Goal: Communication & Community: Participate in discussion

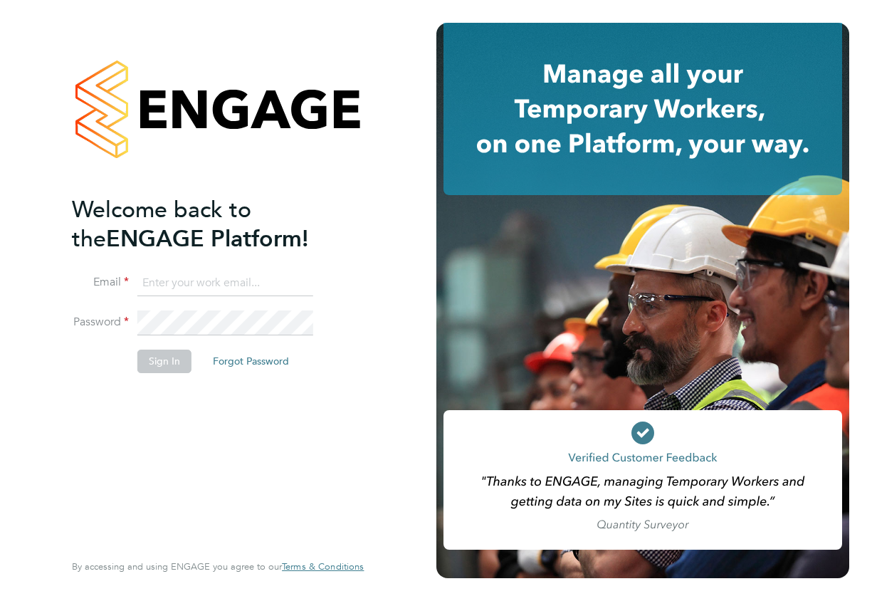
type input "shabnam.shaheen@ncclondon.ac.uk"
click at [177, 360] on button "Sign In" at bounding box center [164, 360] width 54 height 23
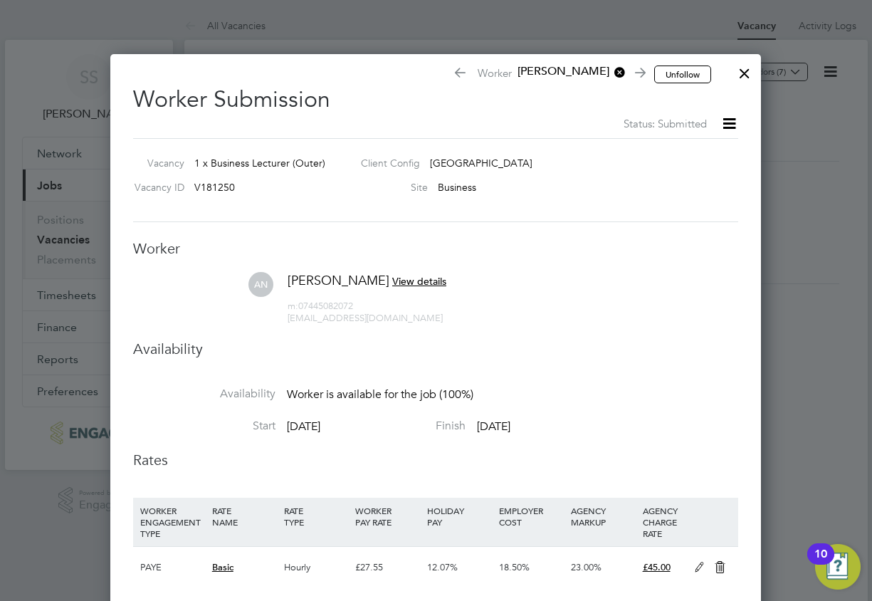
click at [744, 74] on div at bounding box center [744, 70] width 26 height 26
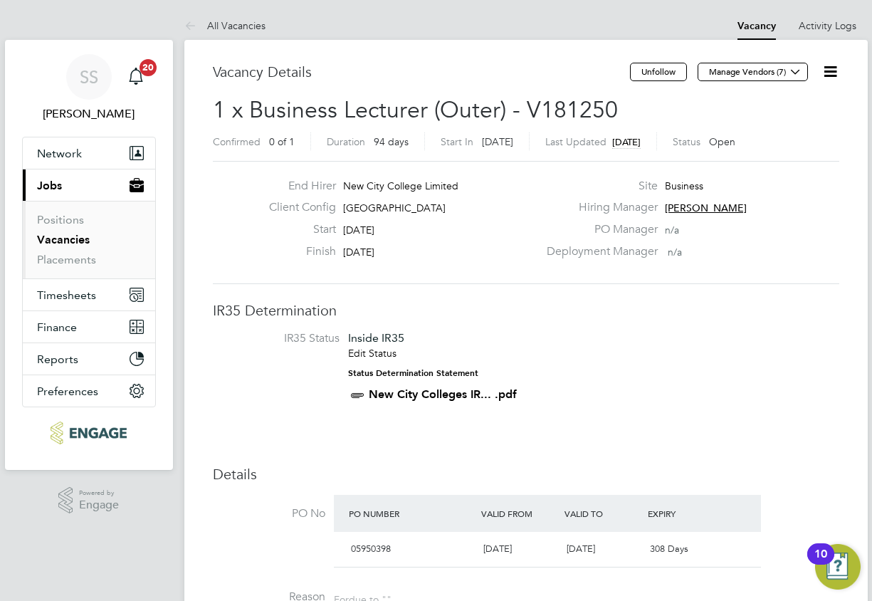
click at [51, 238] on link "Vacancies" at bounding box center [63, 240] width 53 height 14
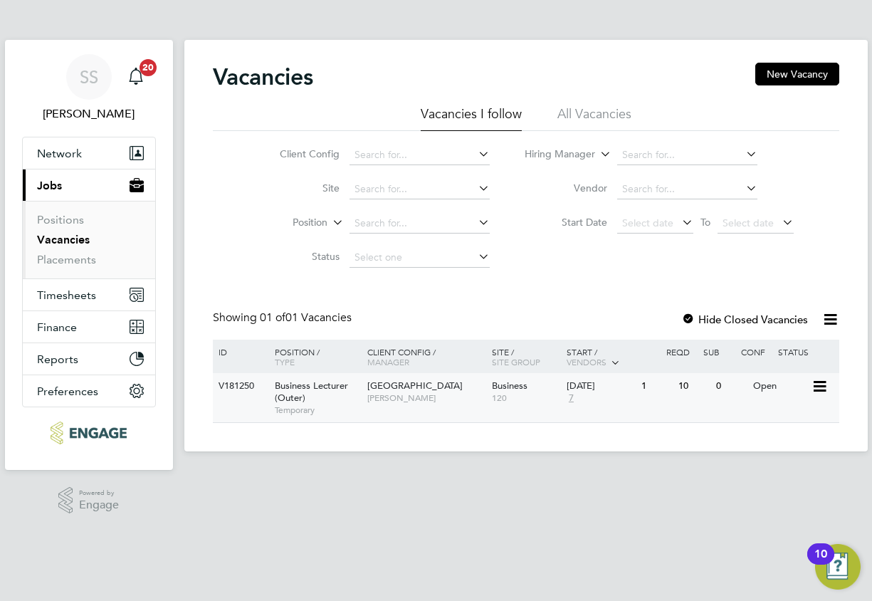
click at [323, 400] on div "Business Lecturer (Outer) Temporary" at bounding box center [314, 397] width 100 height 49
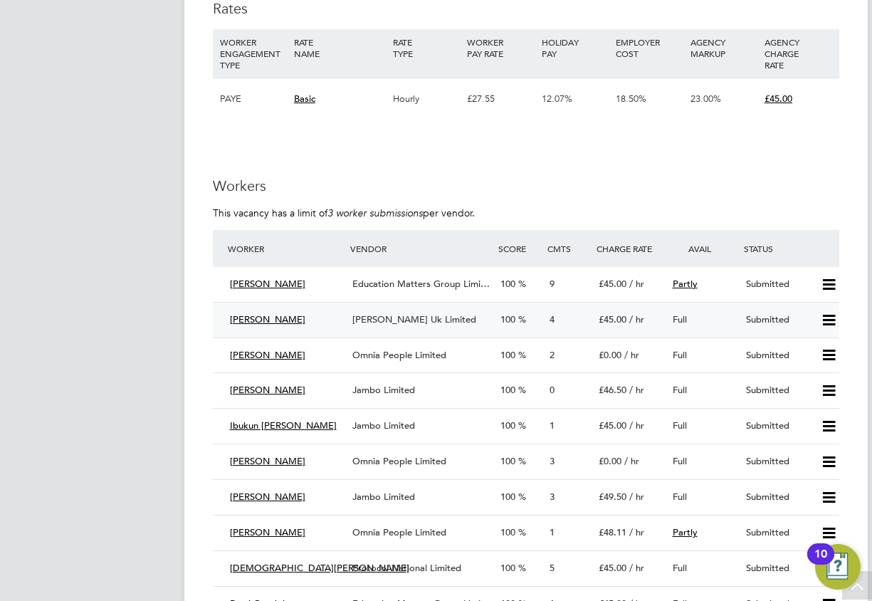
click at [356, 327] on div "[PERSON_NAME] Uk Limited" at bounding box center [420, 319] width 147 height 23
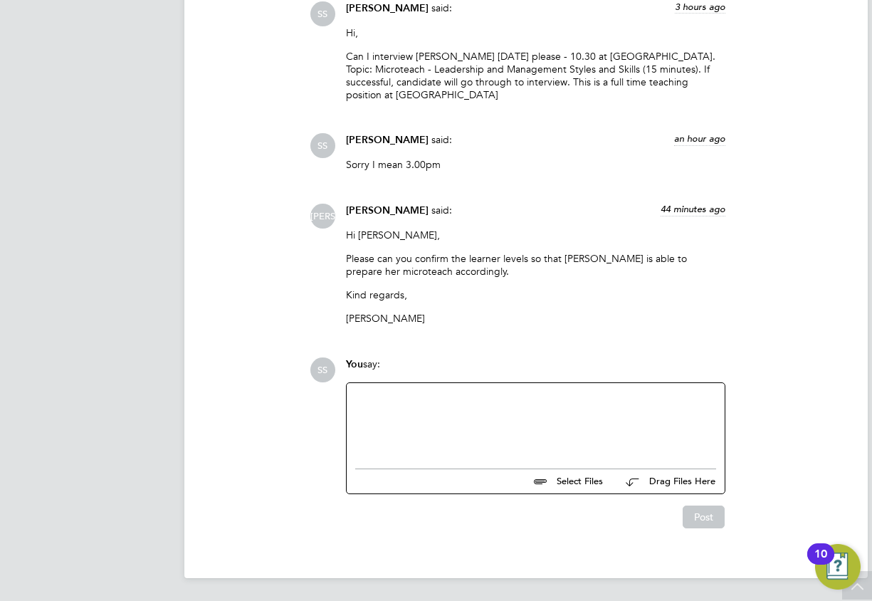
click at [400, 413] on div at bounding box center [535, 421] width 361 height 61
click at [702, 519] on button "Post" at bounding box center [703, 516] width 42 height 23
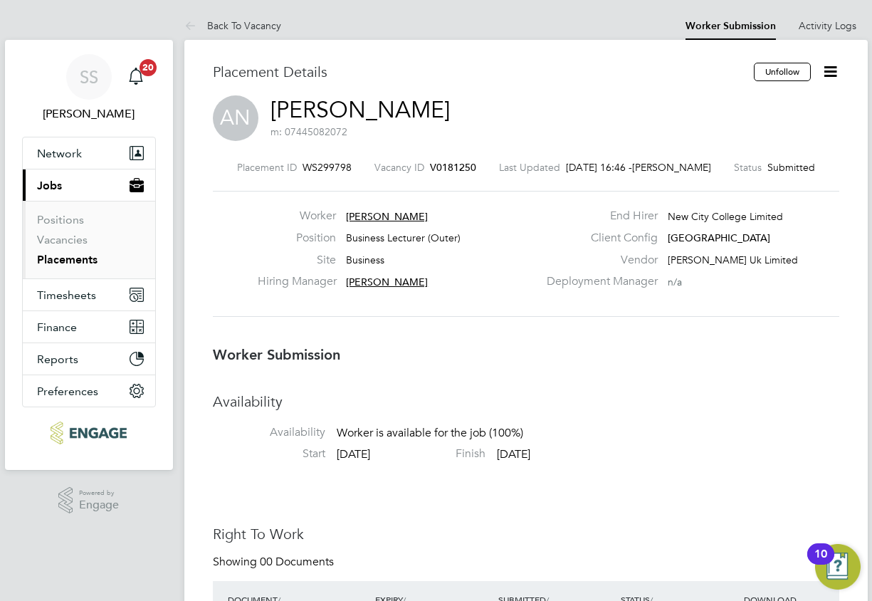
click at [86, 238] on li "Vacancies" at bounding box center [90, 243] width 107 height 20
click at [75, 239] on link "Vacancies" at bounding box center [62, 240] width 51 height 14
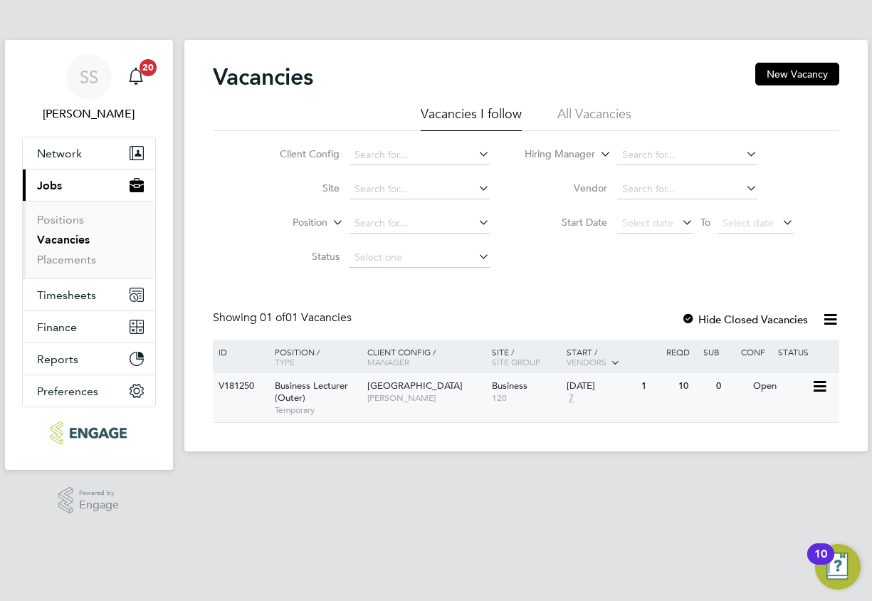
click at [394, 412] on div "V181250 Business Lecturer (Outer) Temporary Epping Forest Campus Shabnam Shahee…" at bounding box center [526, 397] width 626 height 49
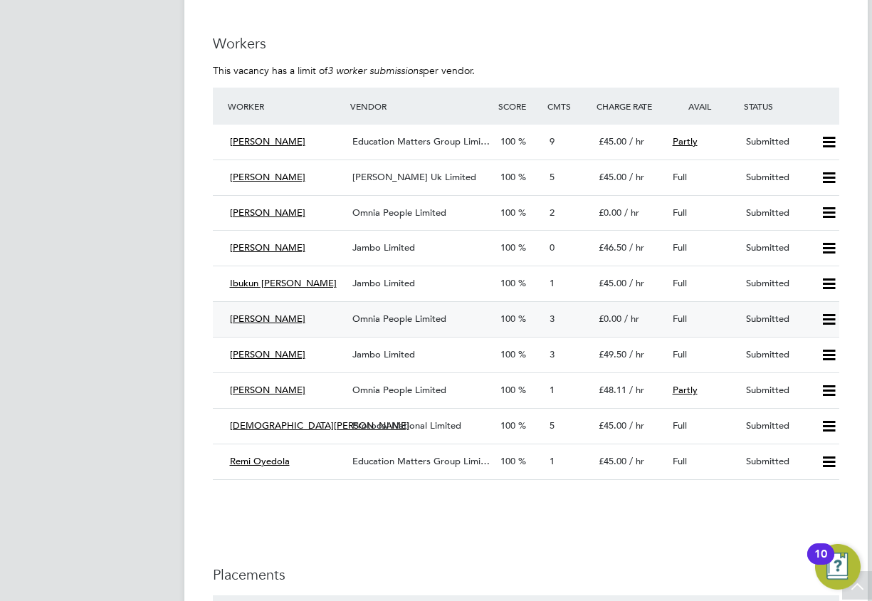
click at [294, 326] on div "[PERSON_NAME]" at bounding box center [285, 318] width 123 height 23
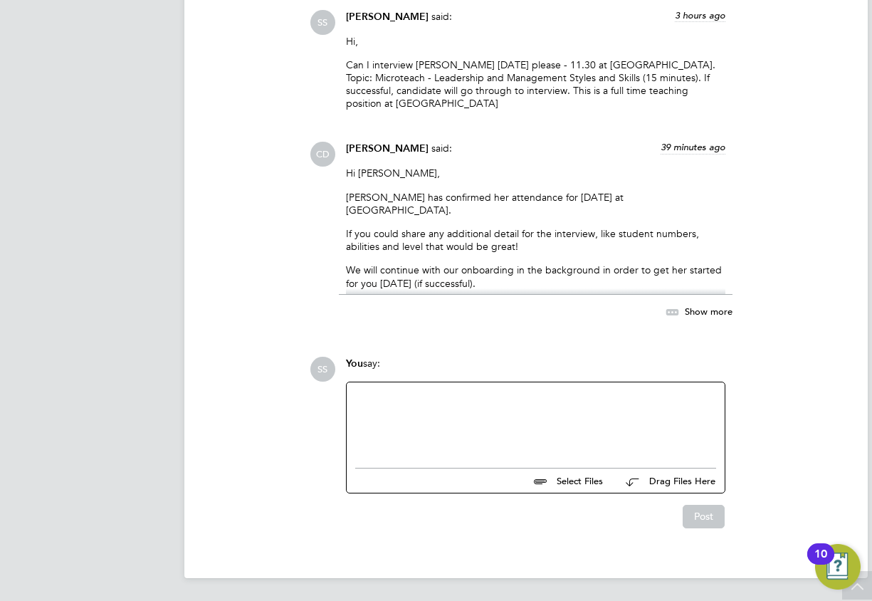
click at [391, 419] on div at bounding box center [535, 421] width 361 height 61
click at [703, 512] on button "Post" at bounding box center [703, 515] width 42 height 23
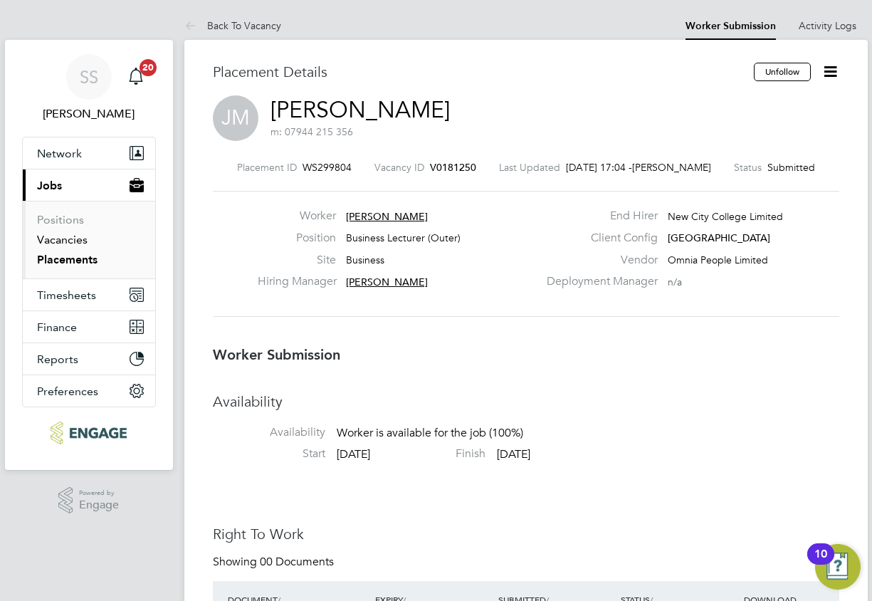
click at [47, 243] on link "Vacancies" at bounding box center [62, 240] width 51 height 14
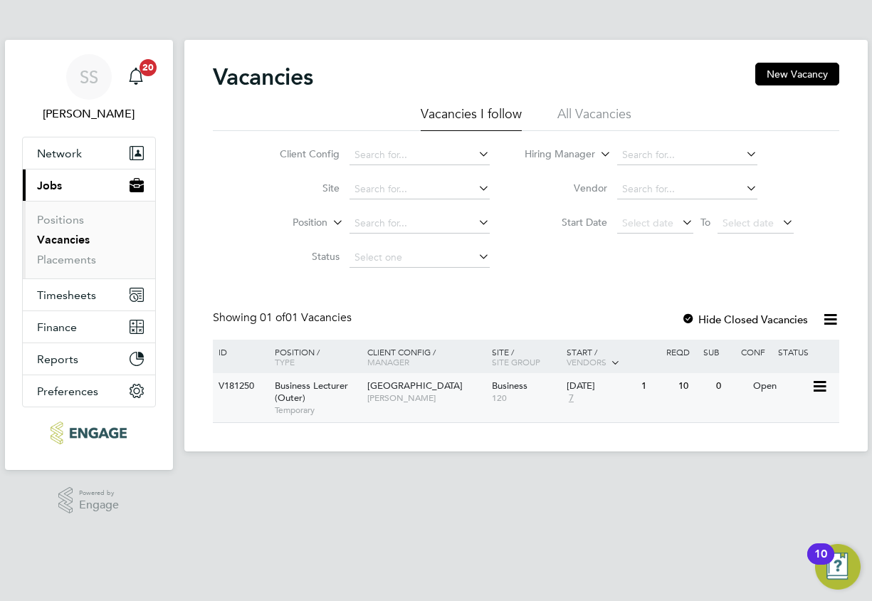
click at [364, 400] on div "Epping Forest Campus Shabnam Shaheen" at bounding box center [426, 391] width 125 height 37
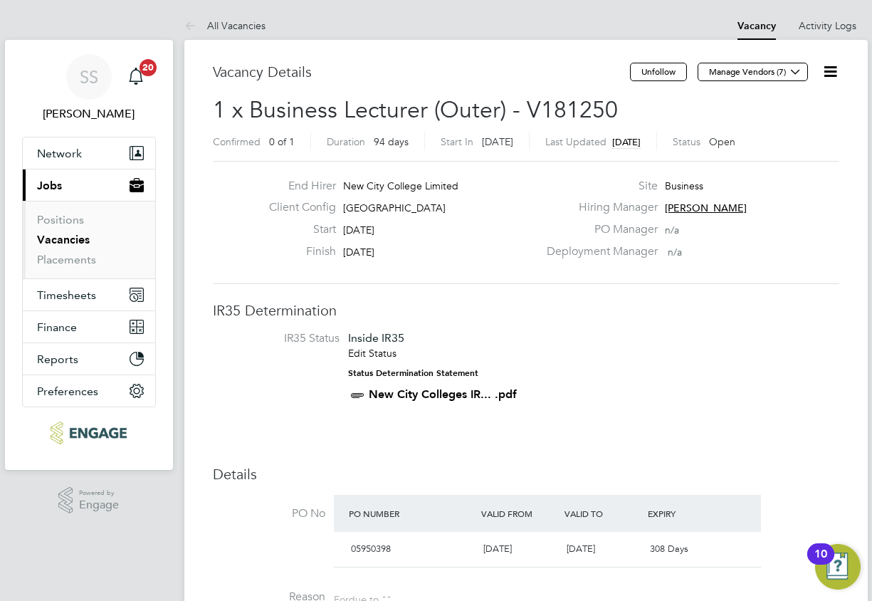
click at [67, 240] on link "Vacancies" at bounding box center [63, 240] width 53 height 14
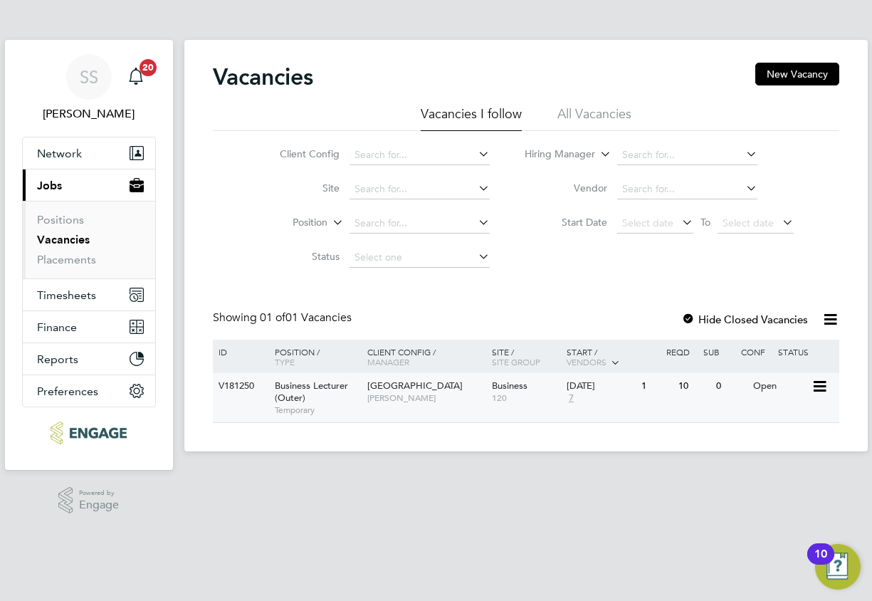
click at [347, 416] on div "Business Lecturer (Outer) Temporary" at bounding box center [314, 397] width 100 height 49
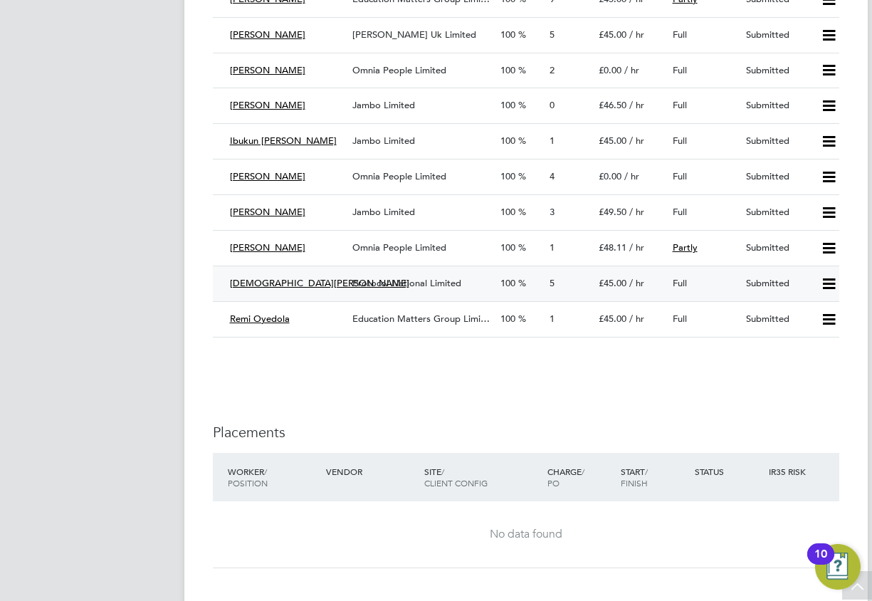
click at [319, 292] on div "[DEMOGRAPHIC_DATA][PERSON_NAME]" at bounding box center [285, 283] width 123 height 23
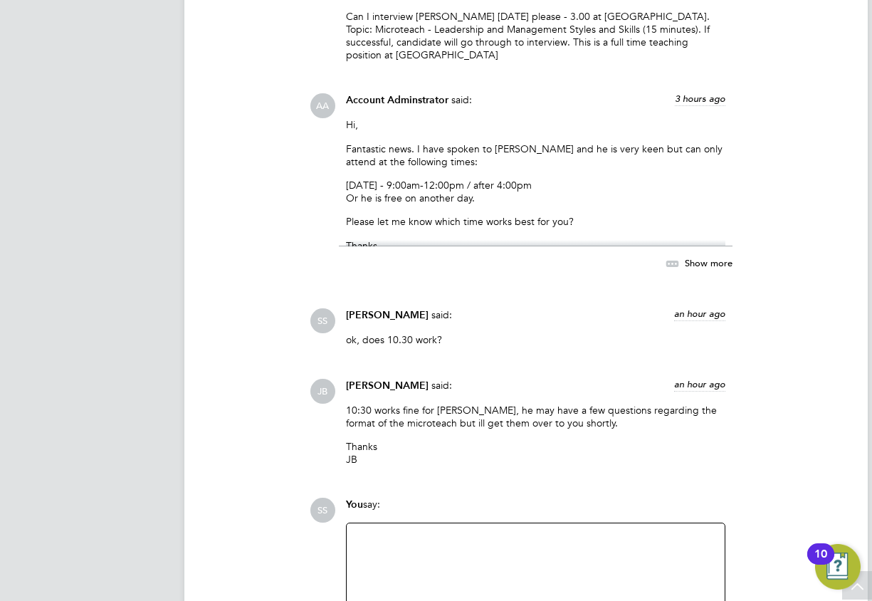
click at [420, 536] on div at bounding box center [535, 561] width 361 height 61
click at [540, 537] on div "25 students and for Level 3 - Unit 6 Principlkes of Management" at bounding box center [535, 561] width 361 height 61
drag, startPoint x: 649, startPoint y: 541, endPoint x: 439, endPoint y: 547, distance: 210.0
click at [439, 547] on div "25 students and for Level 3 - Unit 6 Principles of Management" at bounding box center [535, 561] width 361 height 61
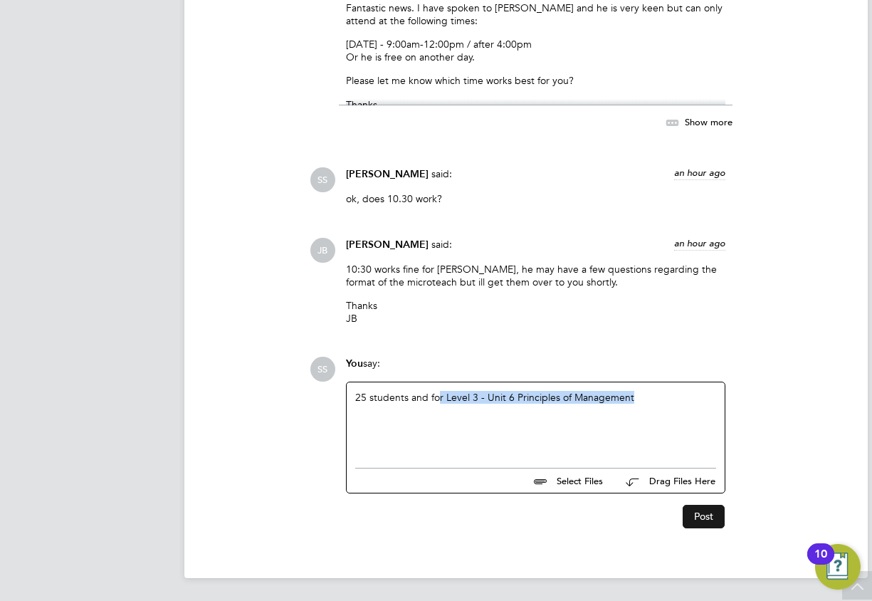
click at [698, 517] on button "Post" at bounding box center [703, 515] width 42 height 23
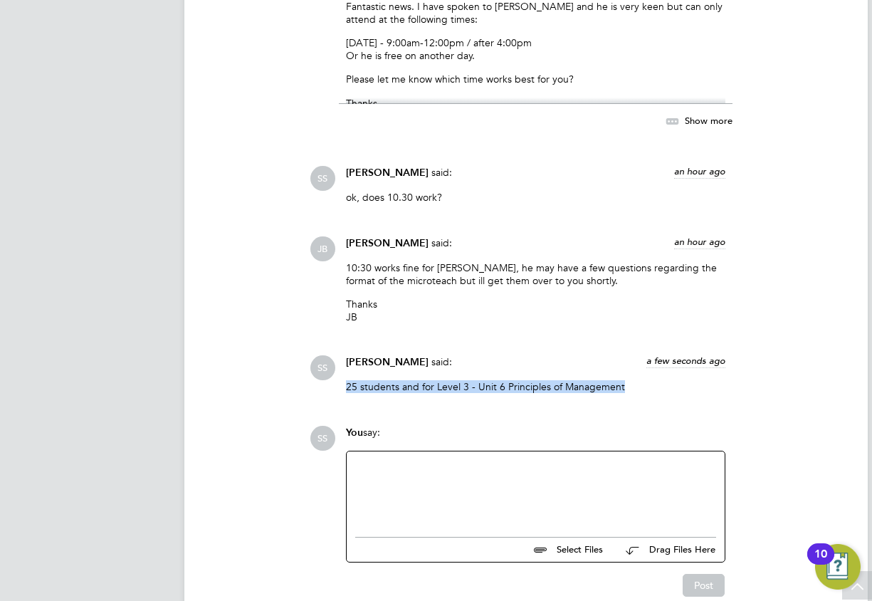
drag, startPoint x: 625, startPoint y: 385, endPoint x: 334, endPoint y: 389, distance: 291.7
click at [334, 389] on div "SS Shabnam Shaheen said: a few seconds ago 25 students and for Level 3 - Unit 6…" at bounding box center [574, 379] width 529 height 48
copy p "25 students and for Level 3 - Unit 6 Principles of Management"
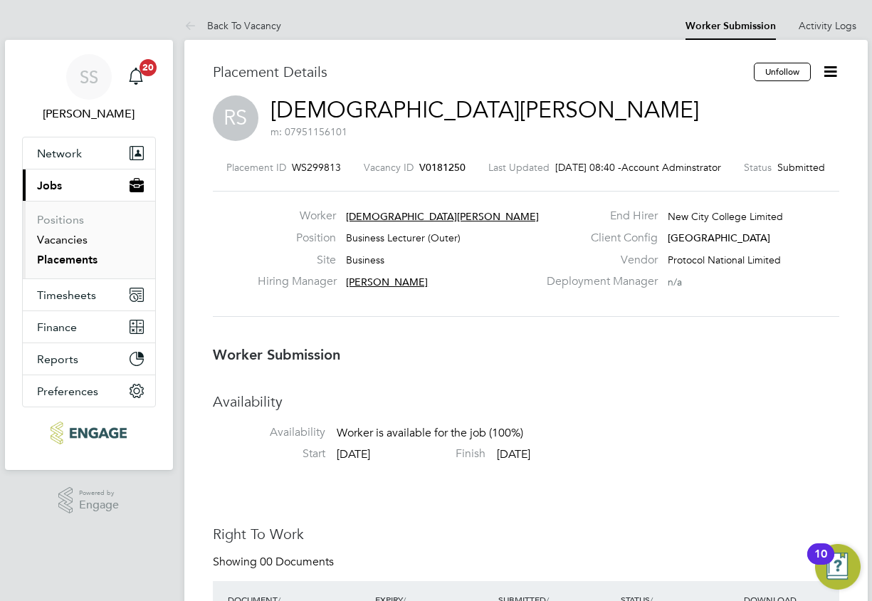
click at [68, 236] on link "Vacancies" at bounding box center [62, 240] width 51 height 14
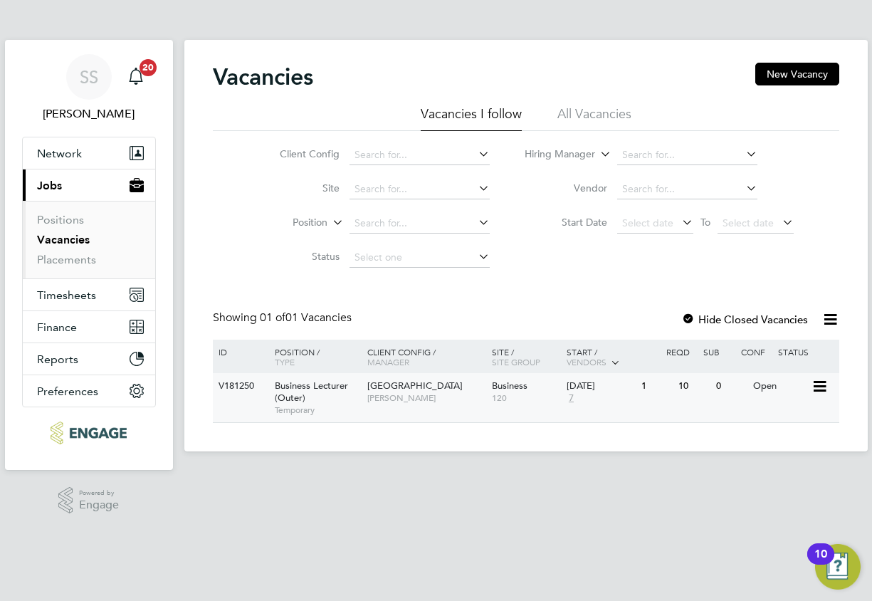
click at [333, 393] on div "Business Lecturer (Outer) Temporary" at bounding box center [314, 397] width 100 height 49
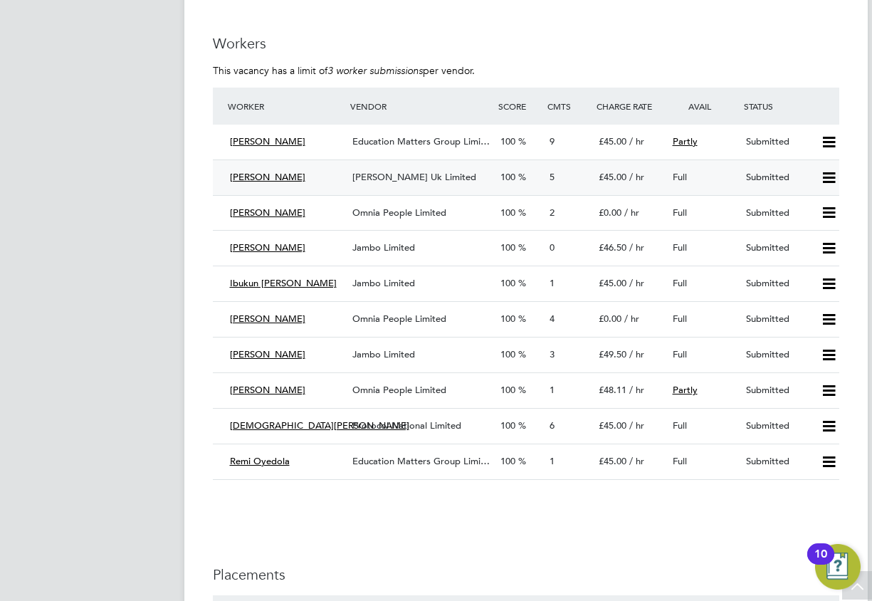
click at [298, 184] on div "[PERSON_NAME]" at bounding box center [285, 177] width 123 height 23
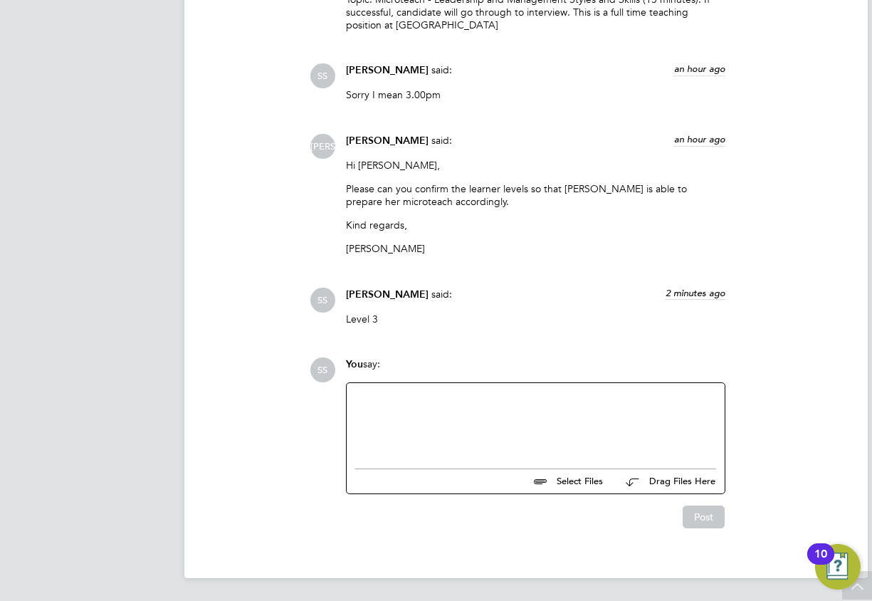
click at [466, 408] on div at bounding box center [535, 421] width 361 height 61
paste div
drag, startPoint x: 708, startPoint y: 517, endPoint x: 625, endPoint y: 448, distance: 107.7
click at [707, 515] on button "Post" at bounding box center [703, 516] width 42 height 23
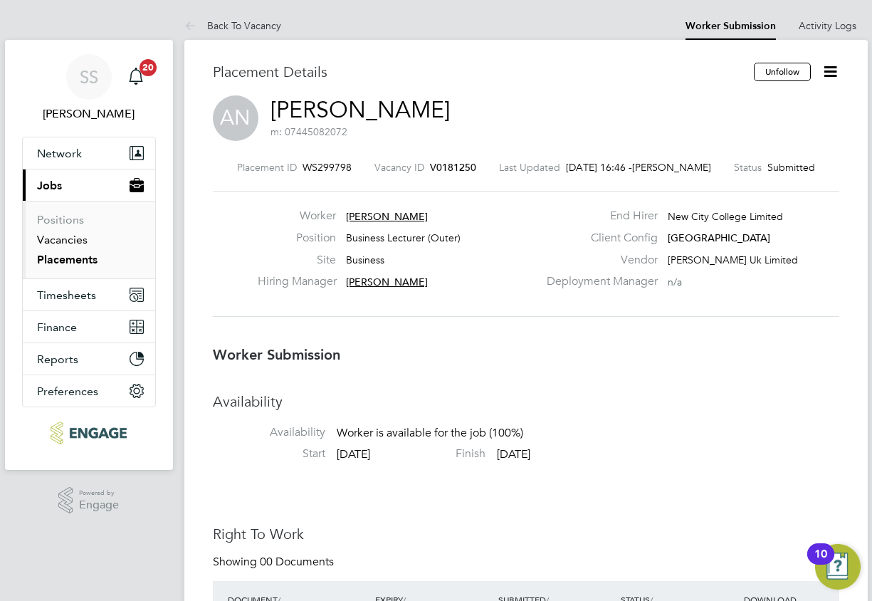
click at [55, 240] on link "Vacancies" at bounding box center [62, 240] width 51 height 14
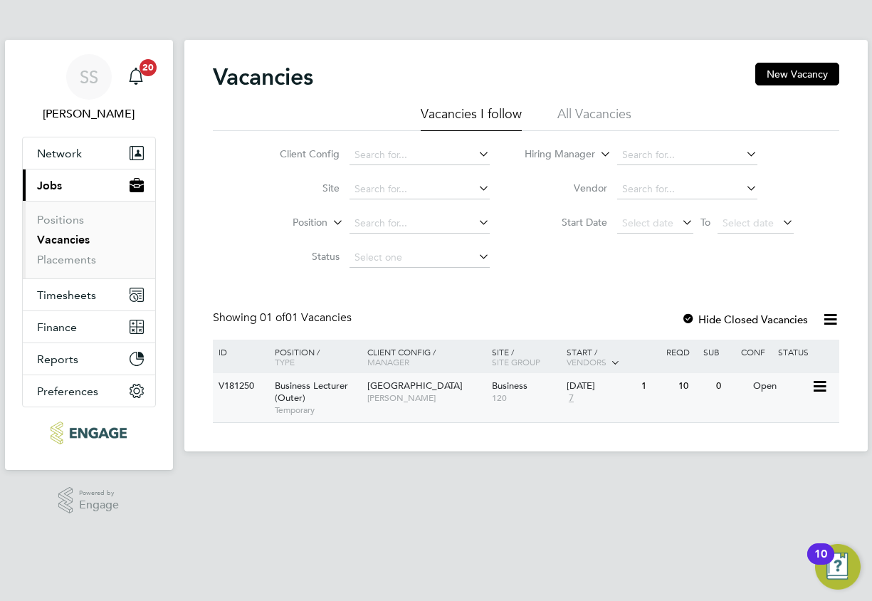
click at [341, 408] on span "Temporary" at bounding box center [317, 409] width 85 height 11
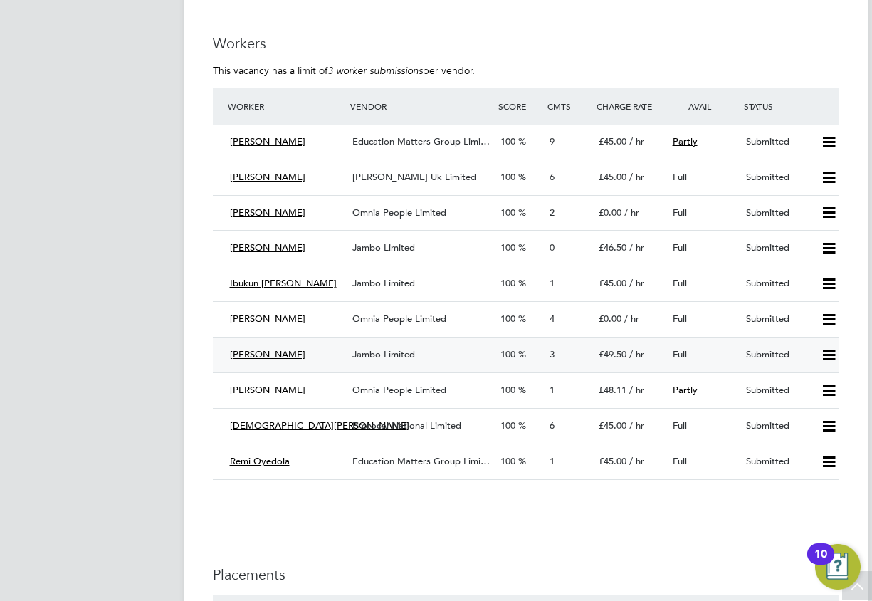
click at [330, 359] on div "[PERSON_NAME]" at bounding box center [285, 354] width 123 height 23
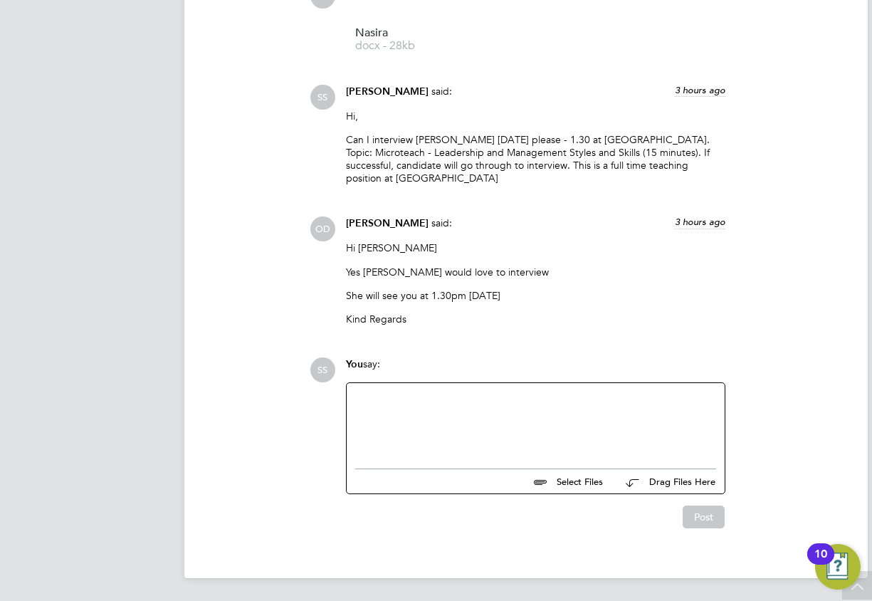
click at [377, 406] on div at bounding box center [535, 421] width 361 height 61
paste div
click at [709, 516] on button "Post" at bounding box center [703, 516] width 42 height 23
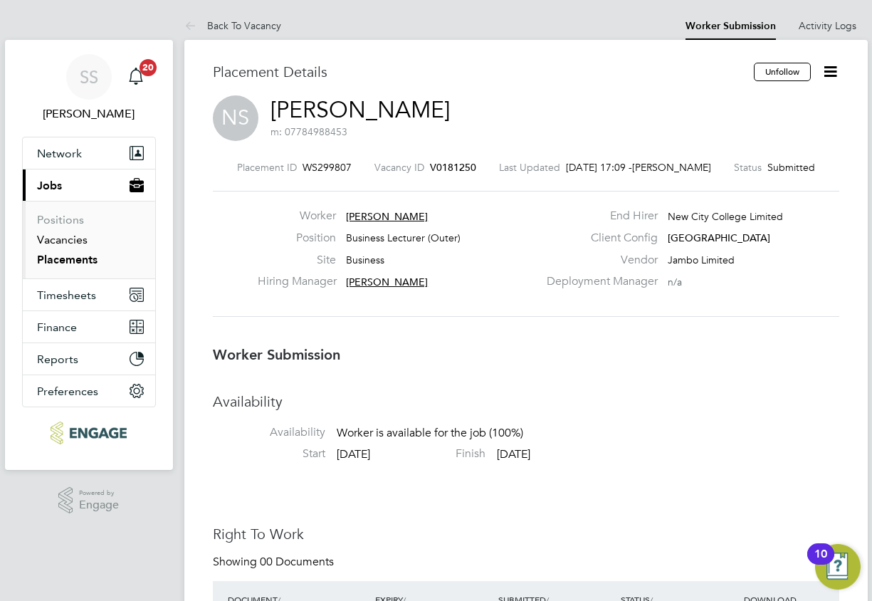
click at [72, 234] on link "Vacancies" at bounding box center [62, 240] width 51 height 14
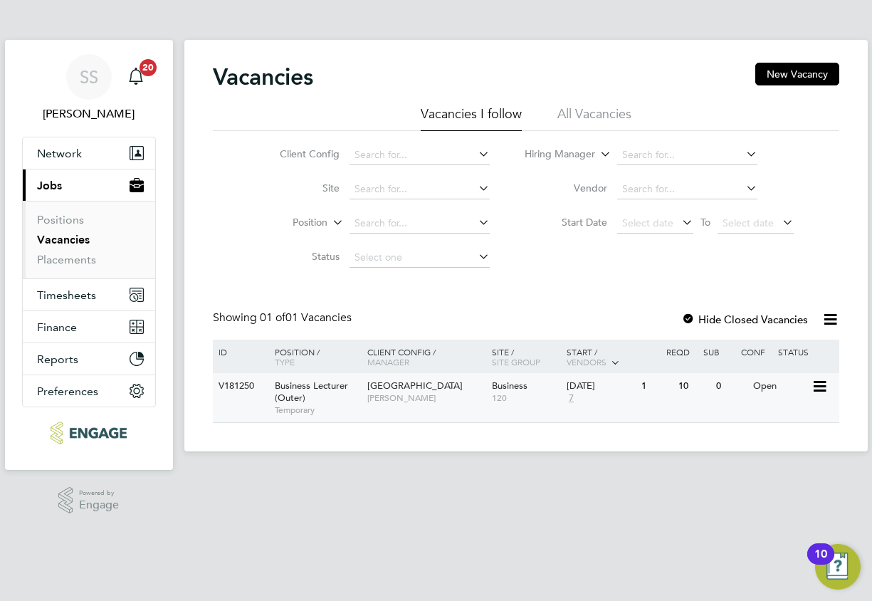
click at [228, 406] on div "V181250 Business Lecturer (Outer) Temporary [GEOGRAPHIC_DATA] [GEOGRAPHIC_DATA]…" at bounding box center [526, 397] width 626 height 49
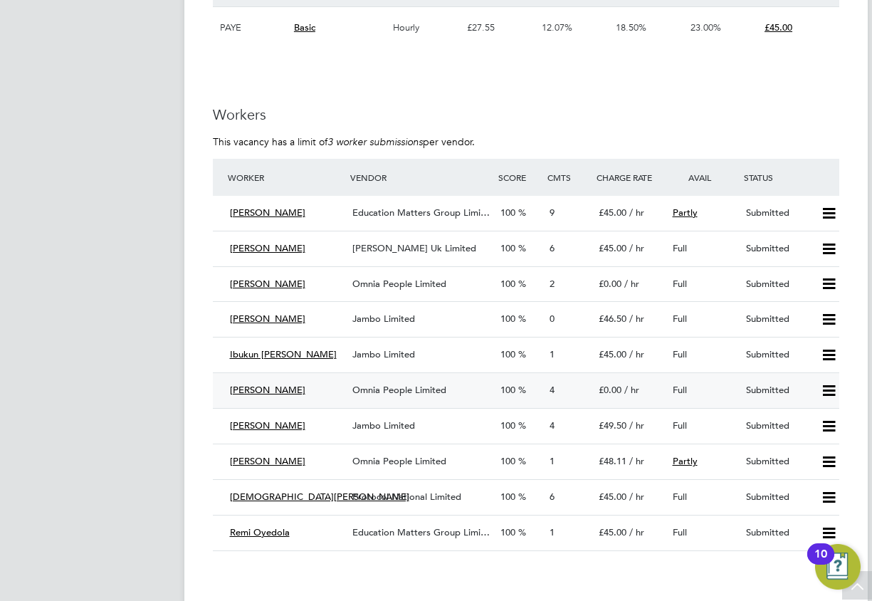
click at [282, 390] on span "Joelle Monrose" at bounding box center [267, 389] width 75 height 12
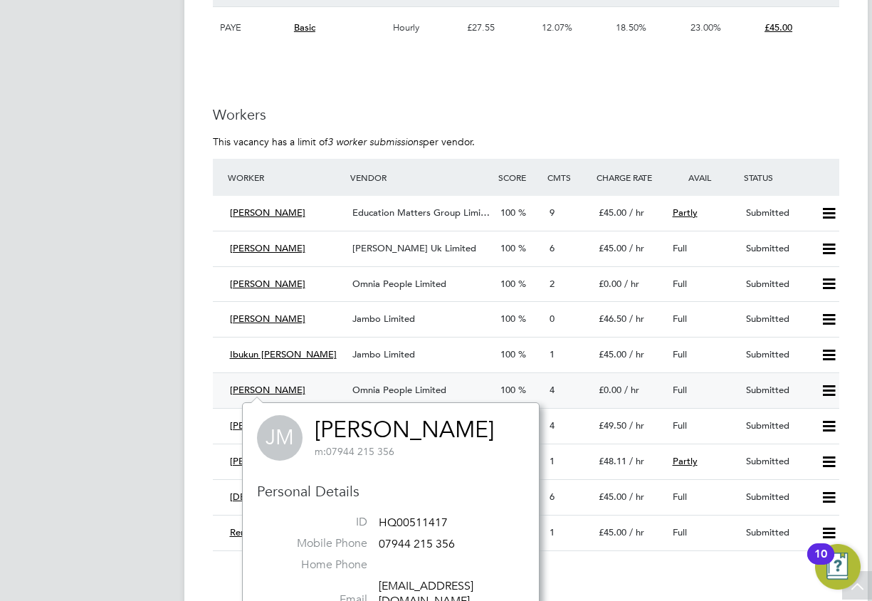
click at [327, 387] on div "Joelle Monrose" at bounding box center [285, 390] width 123 height 23
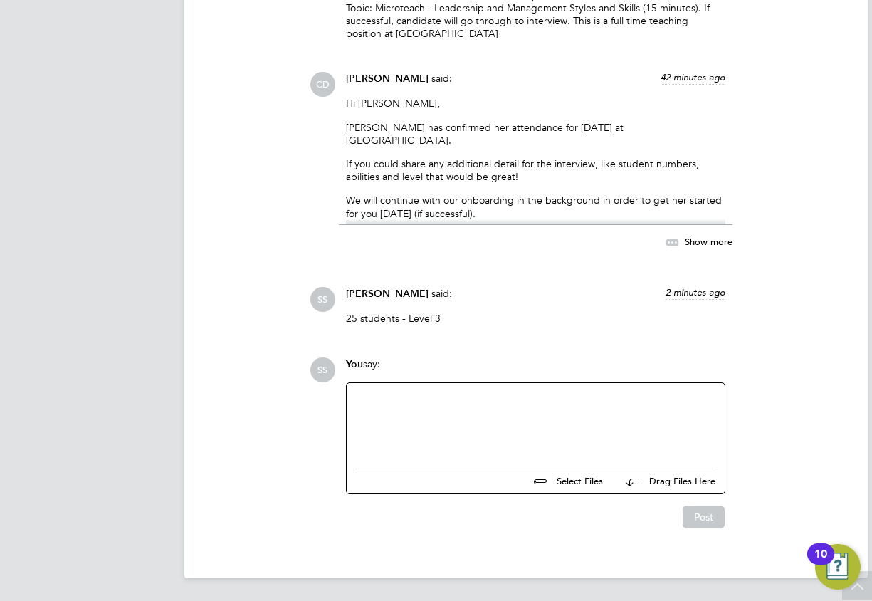
click at [373, 411] on div at bounding box center [535, 421] width 361 height 61
paste div
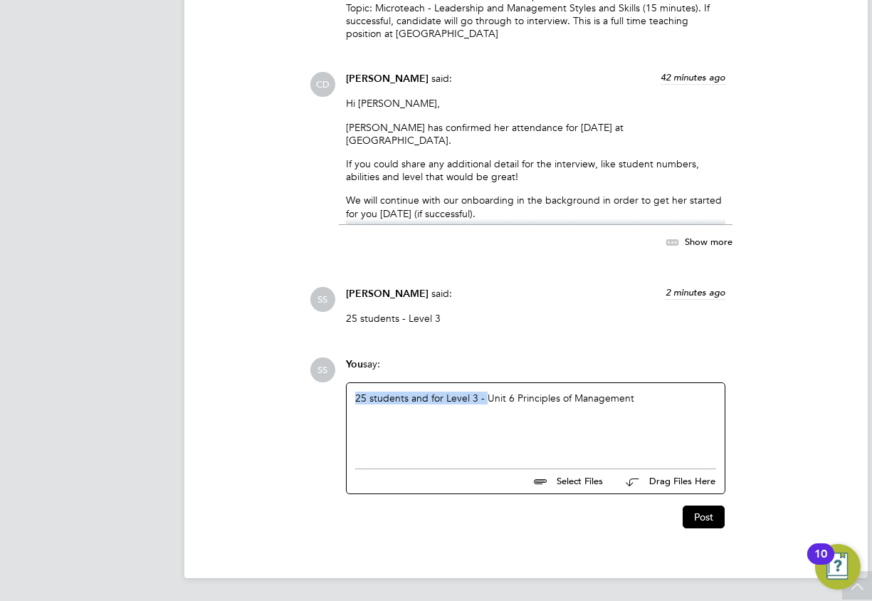
drag, startPoint x: 485, startPoint y: 393, endPoint x: 182, endPoint y: 361, distance: 304.9
click at [695, 516] on button "Post" at bounding box center [703, 516] width 42 height 23
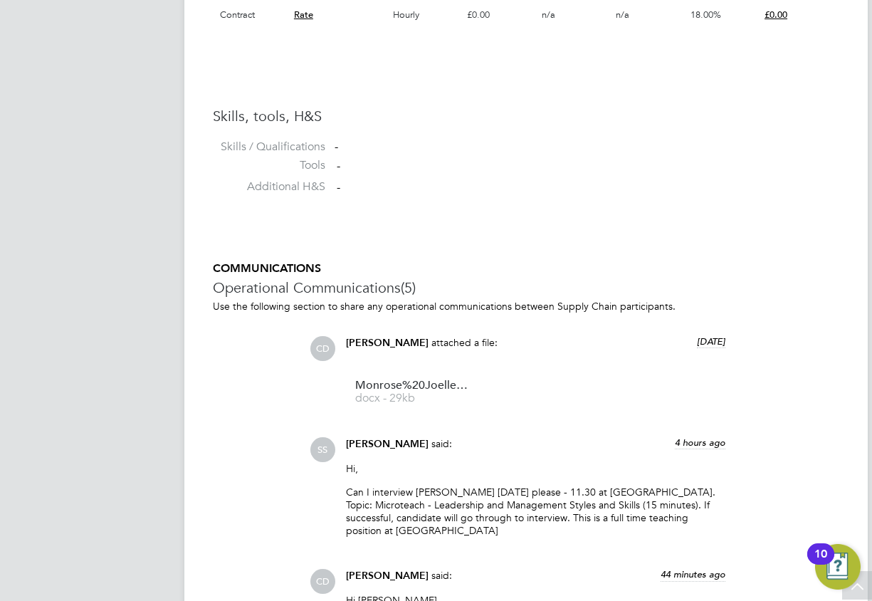
scroll to position [23, 281]
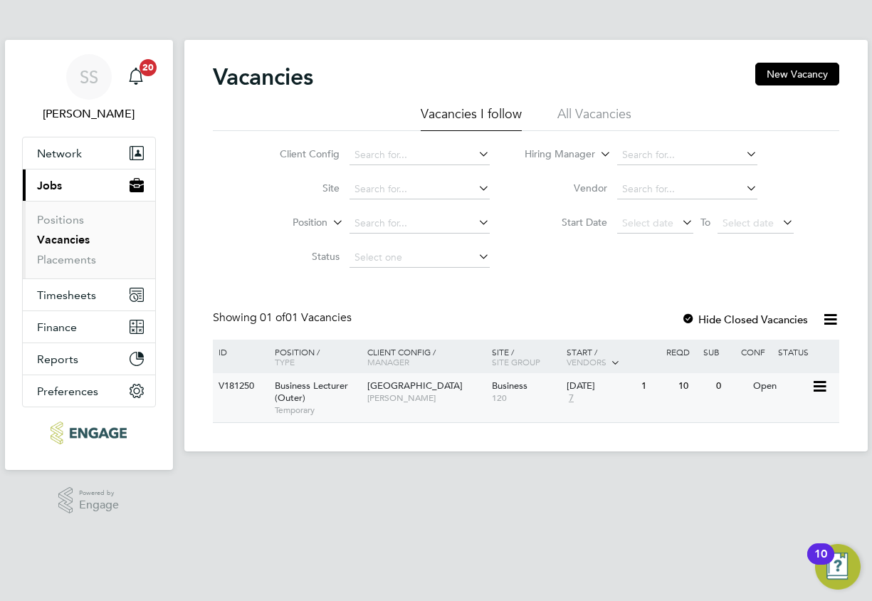
click at [238, 407] on div "V181250 Business Lecturer (Outer) Temporary [GEOGRAPHIC_DATA] [GEOGRAPHIC_DATA]…" at bounding box center [526, 397] width 626 height 49
click at [339, 399] on div "Business Lecturer (Outer) Temporary" at bounding box center [314, 397] width 100 height 49
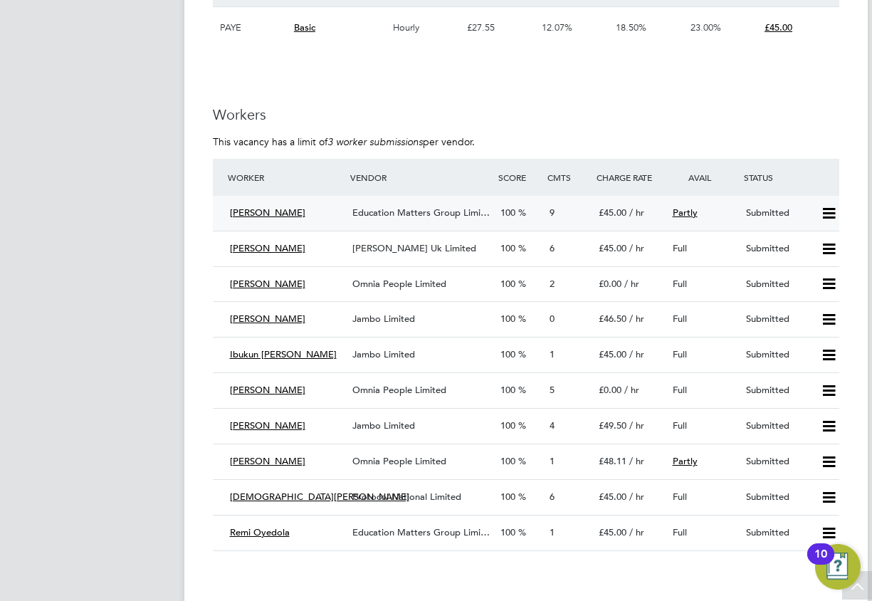
click at [316, 209] on div "[PERSON_NAME]" at bounding box center [285, 212] width 123 height 23
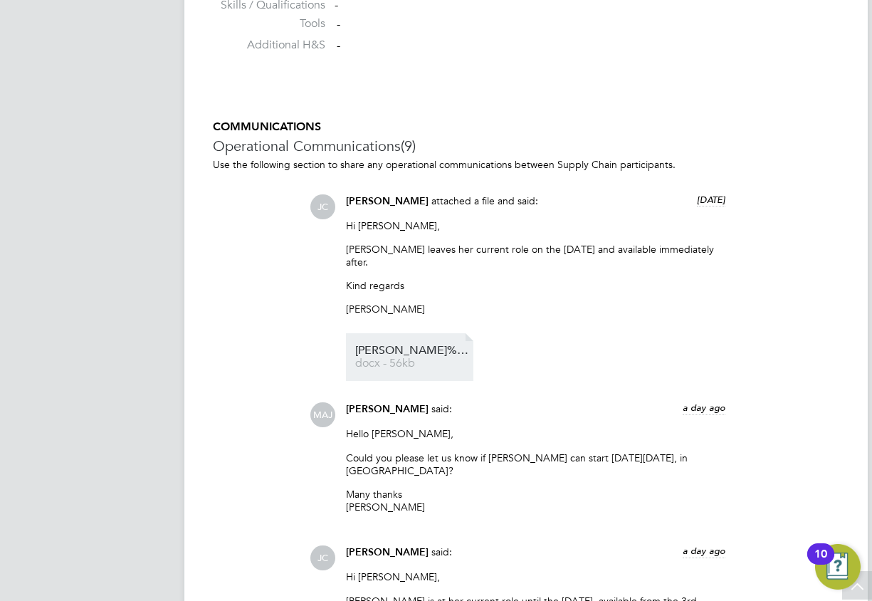
click at [384, 345] on span "[PERSON_NAME]%20CV%20-%20Business" at bounding box center [412, 350] width 114 height 11
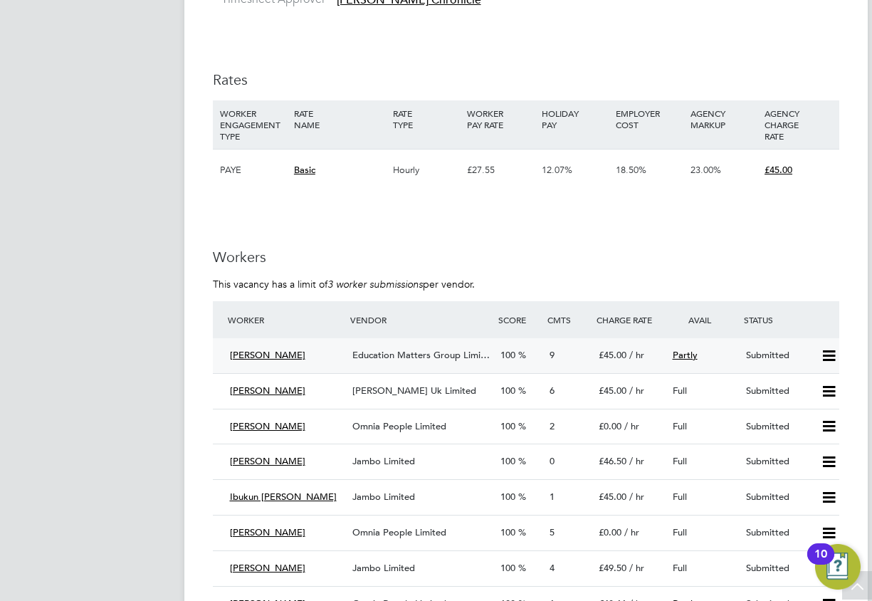
click at [739, 367] on div "[PERSON_NAME] Education Matters Group Limi… 100 9 £45.00 / hr Partly Submitted" at bounding box center [526, 355] width 626 height 35
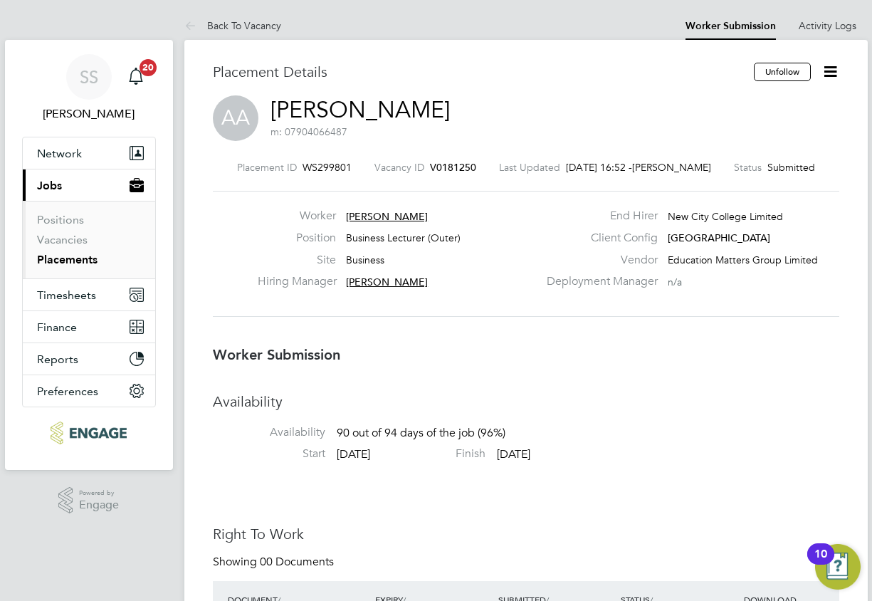
click at [383, 211] on span "[PERSON_NAME]" at bounding box center [387, 216] width 82 height 13
